Goal: Transaction & Acquisition: Purchase product/service

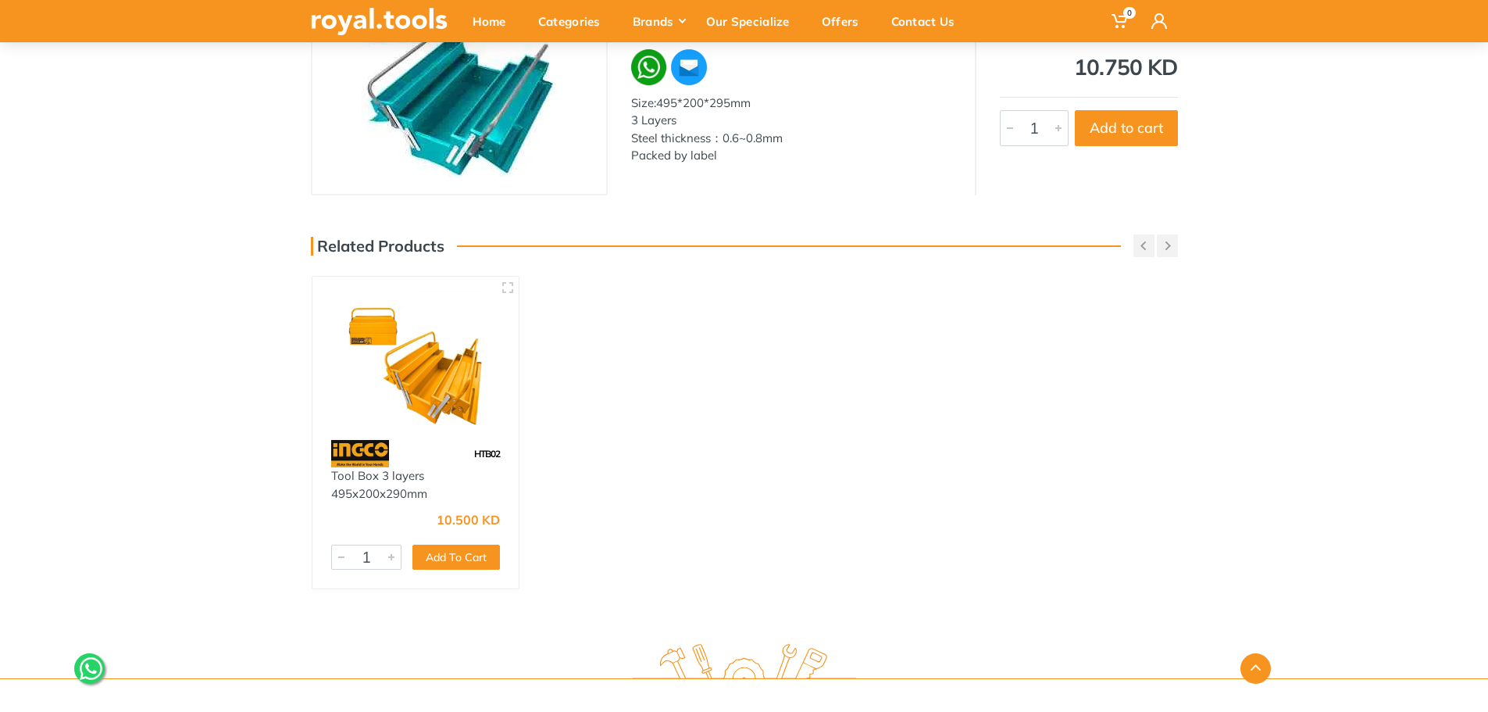
scroll to position [234, 0]
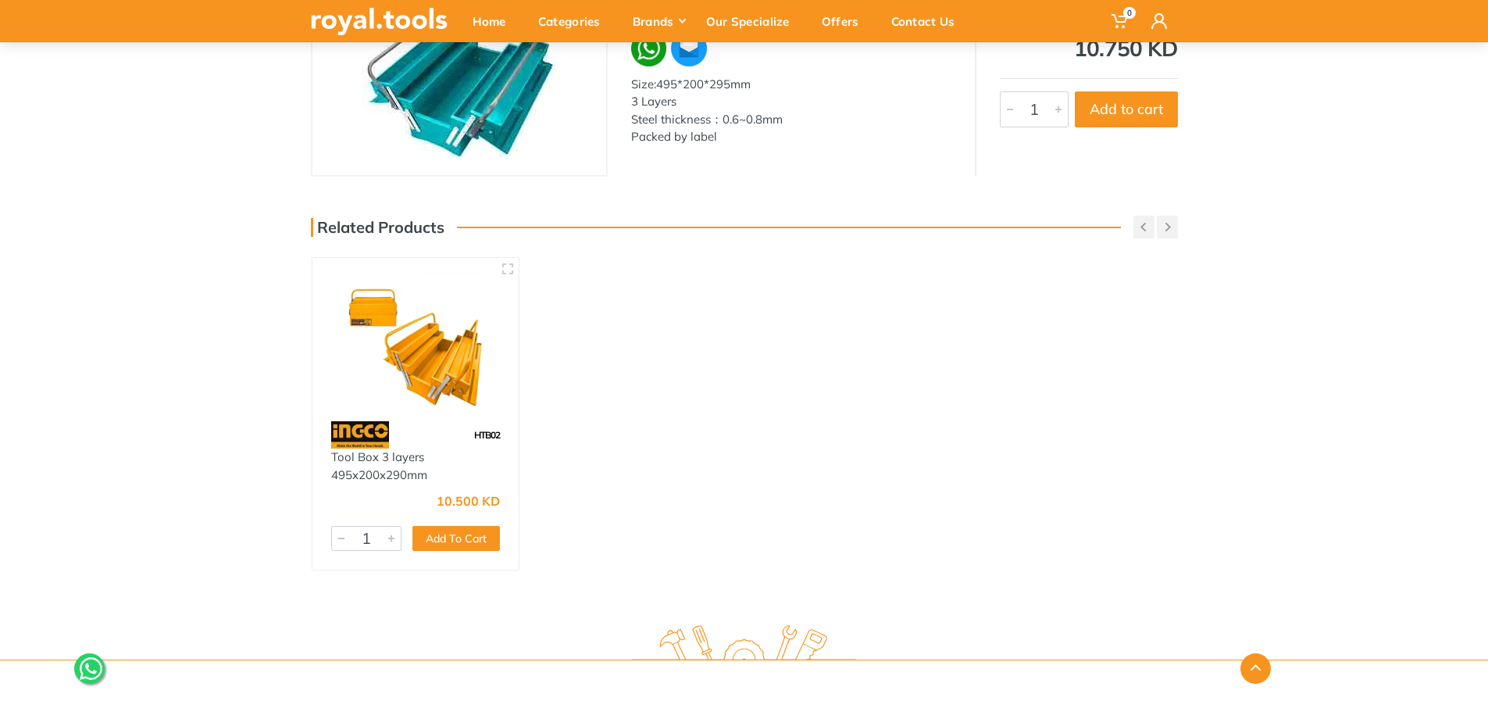
click at [460, 357] on img at bounding box center [415, 339] width 179 height 134
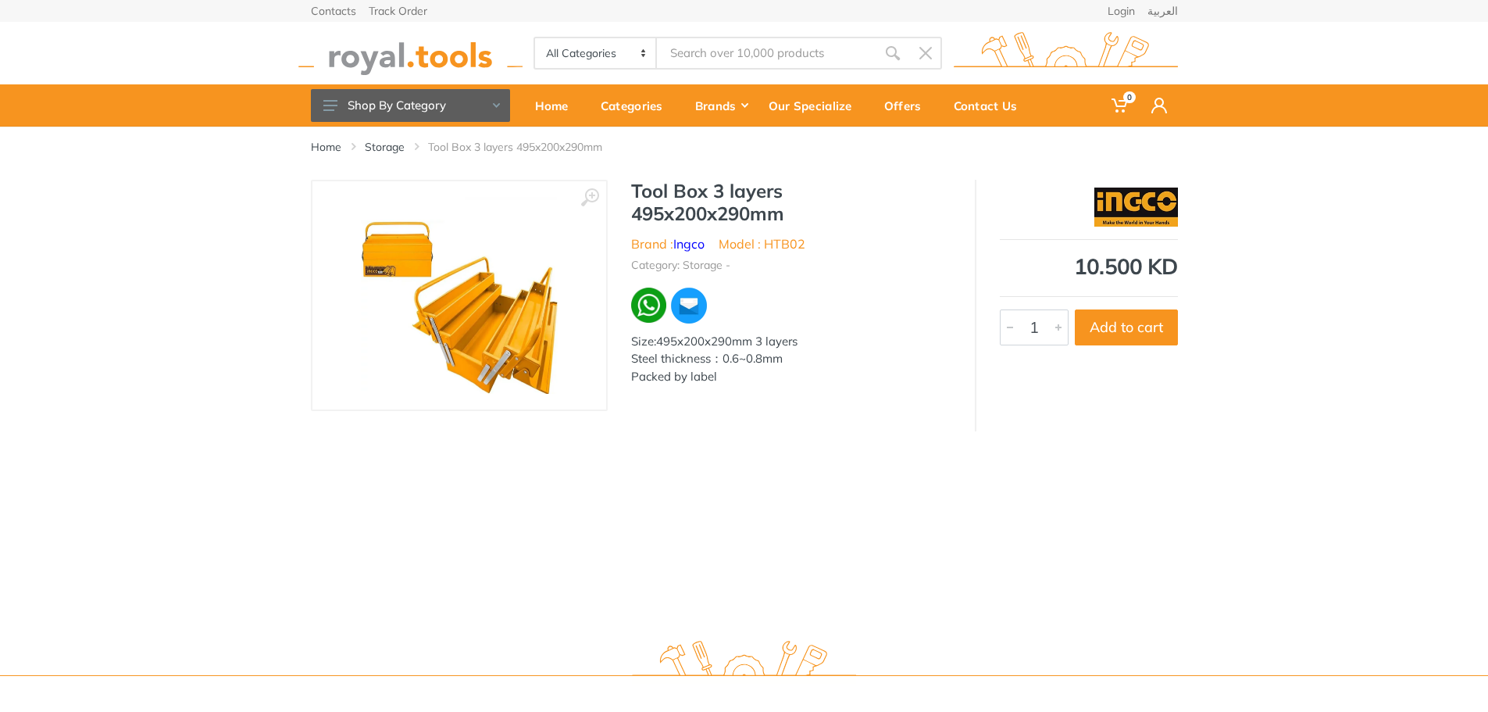
click at [525, 332] on img at bounding box center [459, 295] width 197 height 197
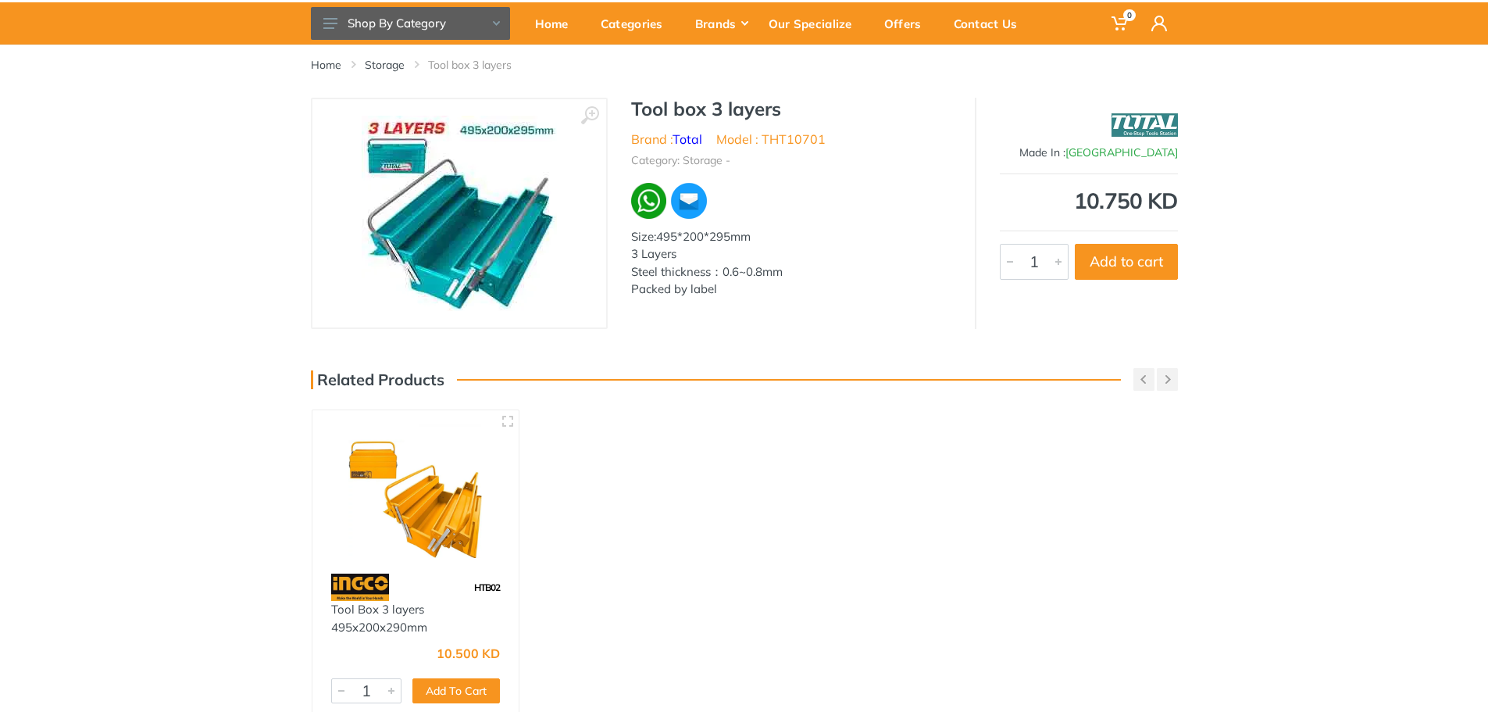
scroll to position [78, 0]
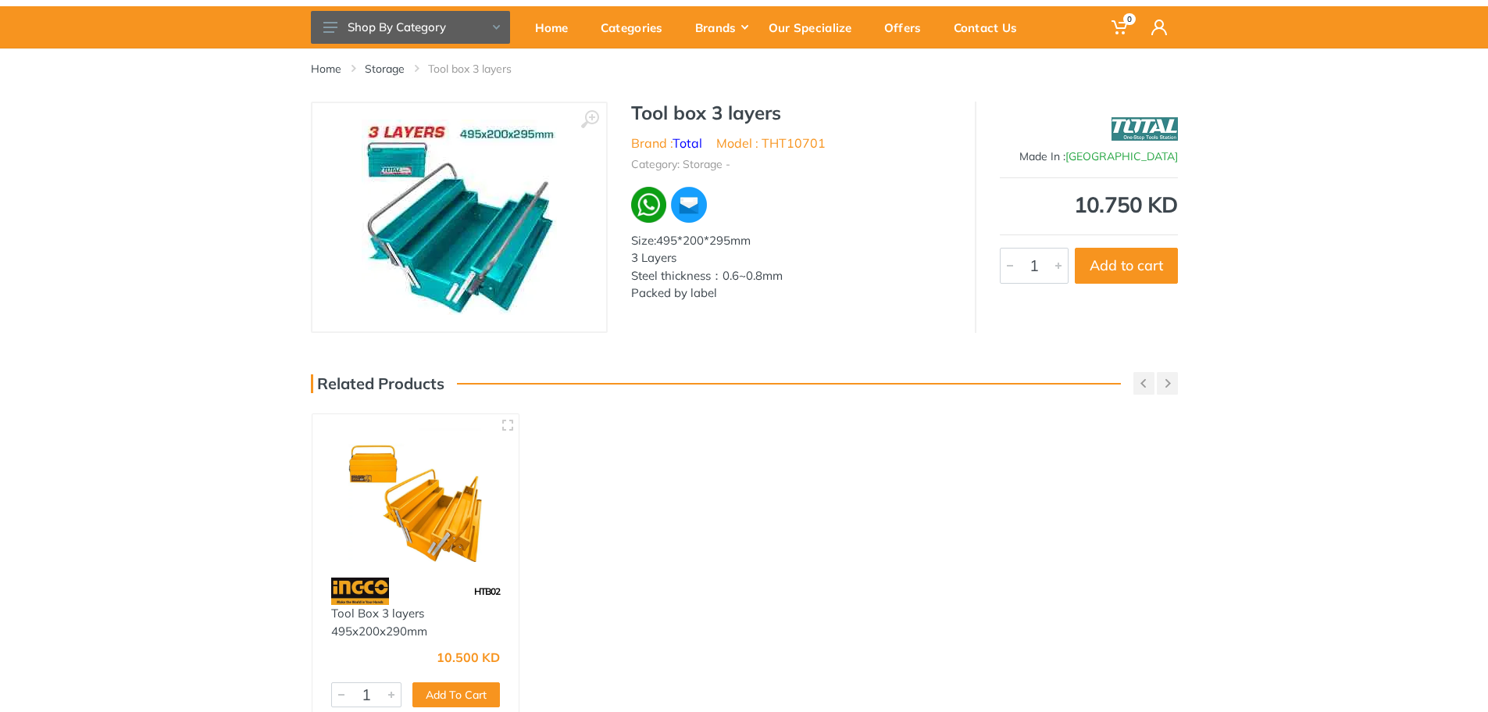
click at [475, 227] on img at bounding box center [459, 217] width 195 height 195
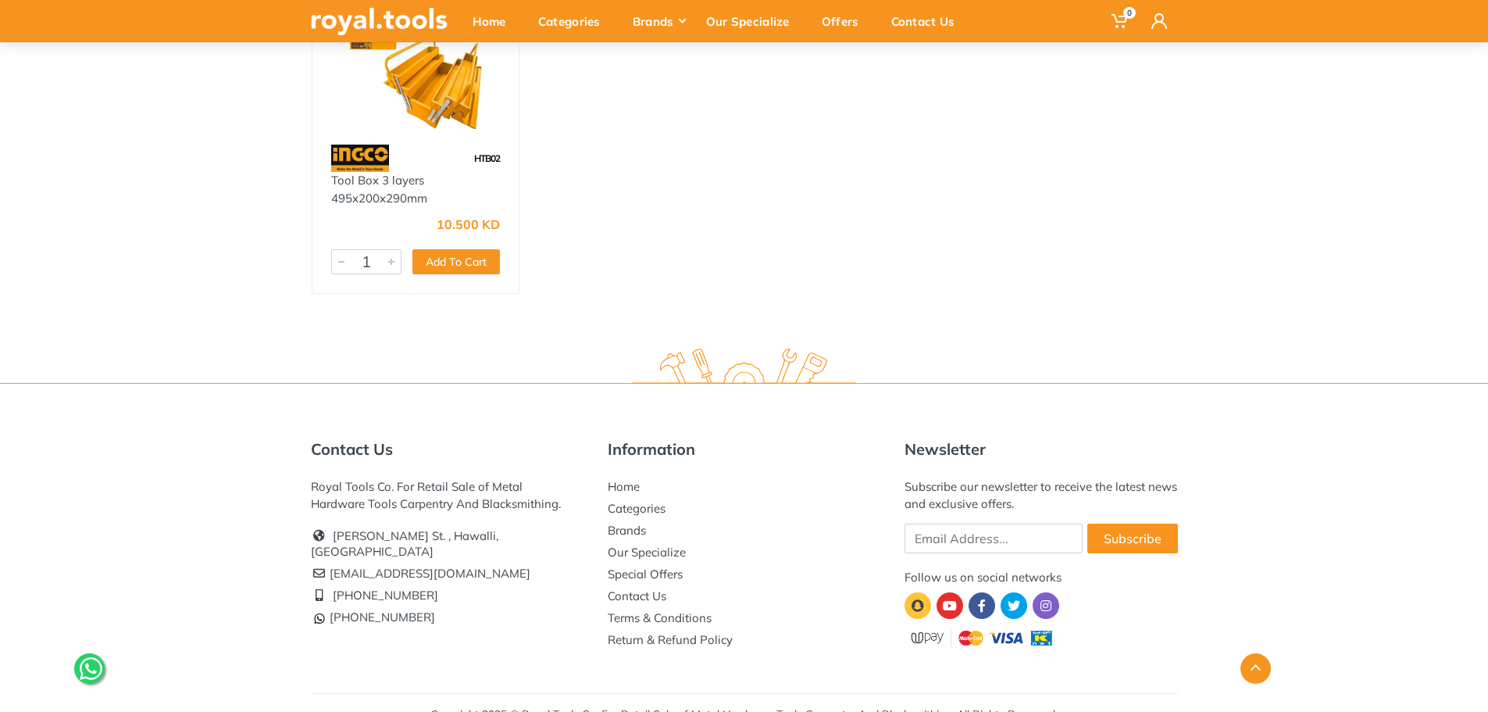
scroll to position [534, 0]
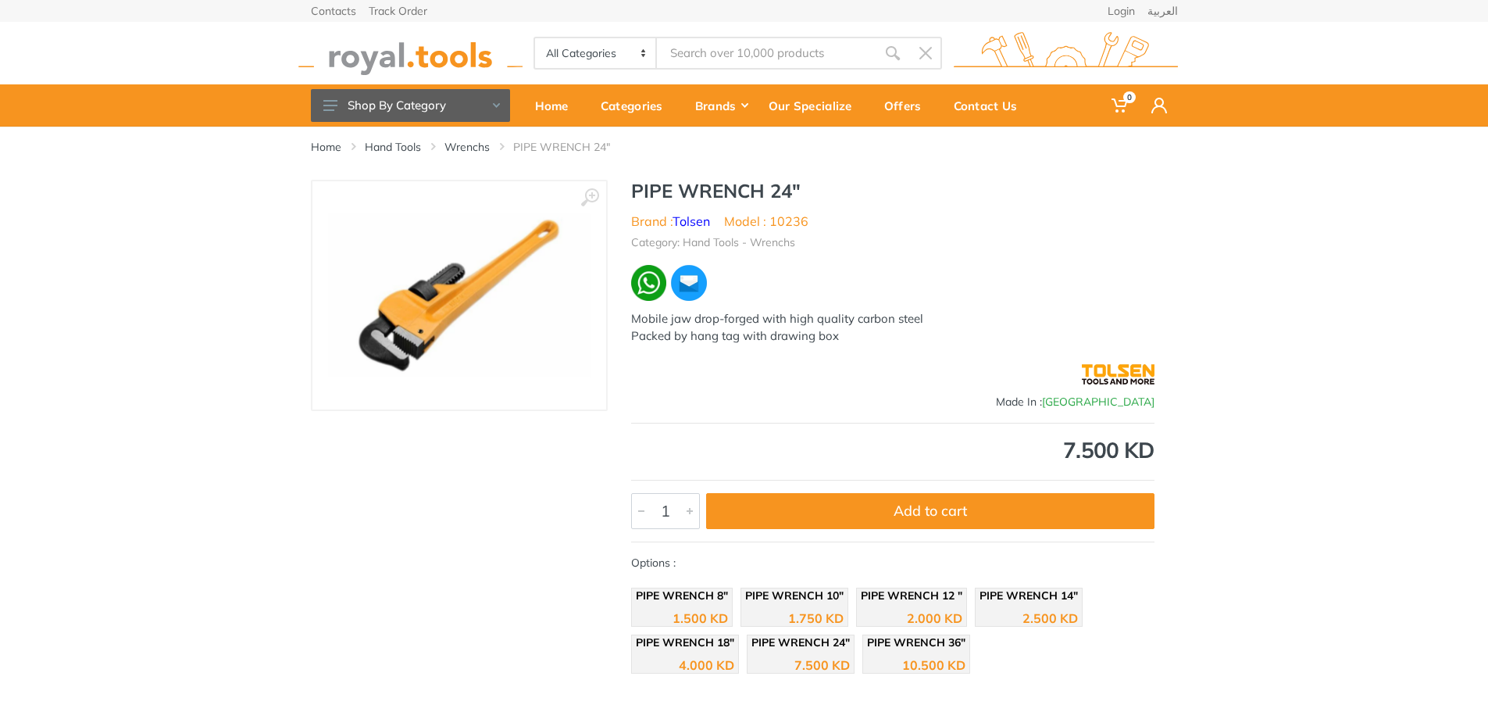
click at [432, 323] on img at bounding box center [459, 295] width 262 height 164
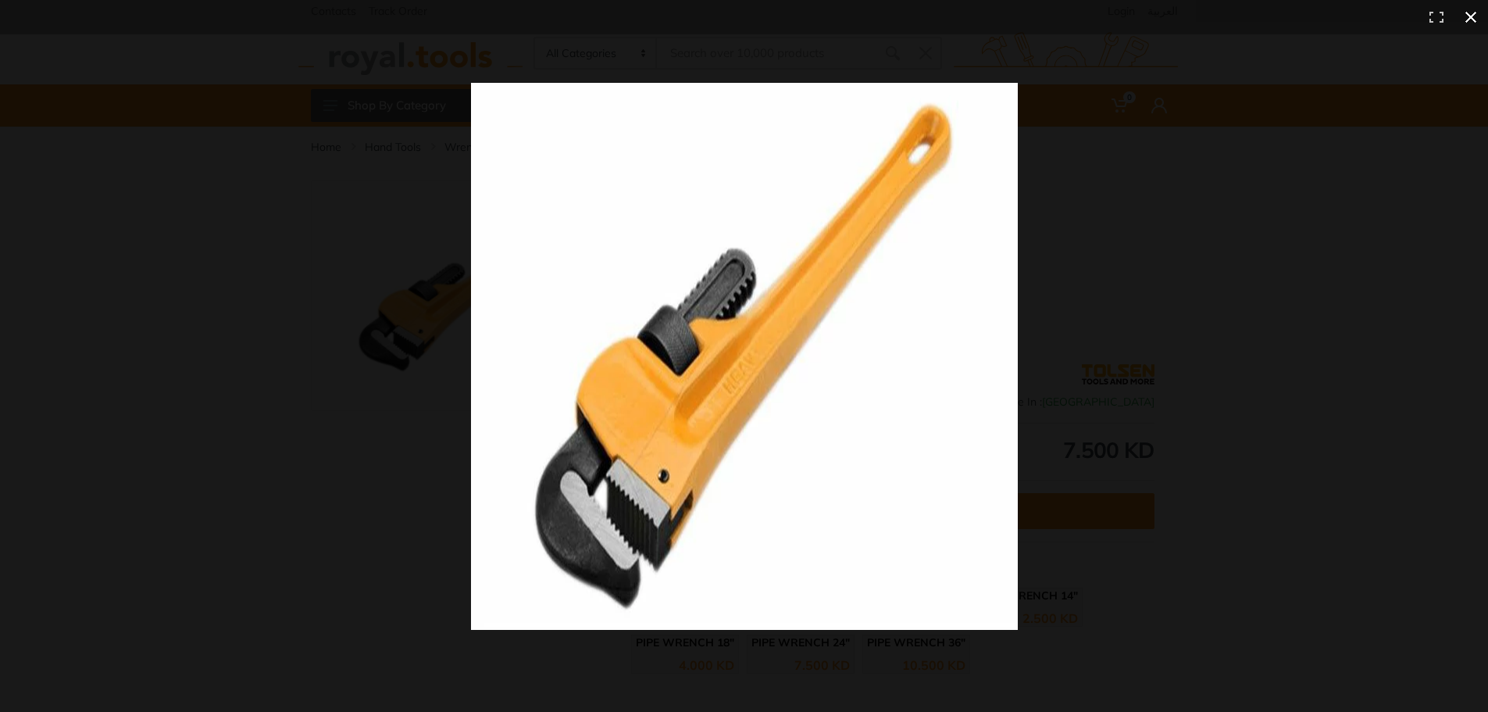
click at [1216, 229] on div at bounding box center [1103, 385] width 1265 height 605
